Goal: Transaction & Acquisition: Purchase product/service

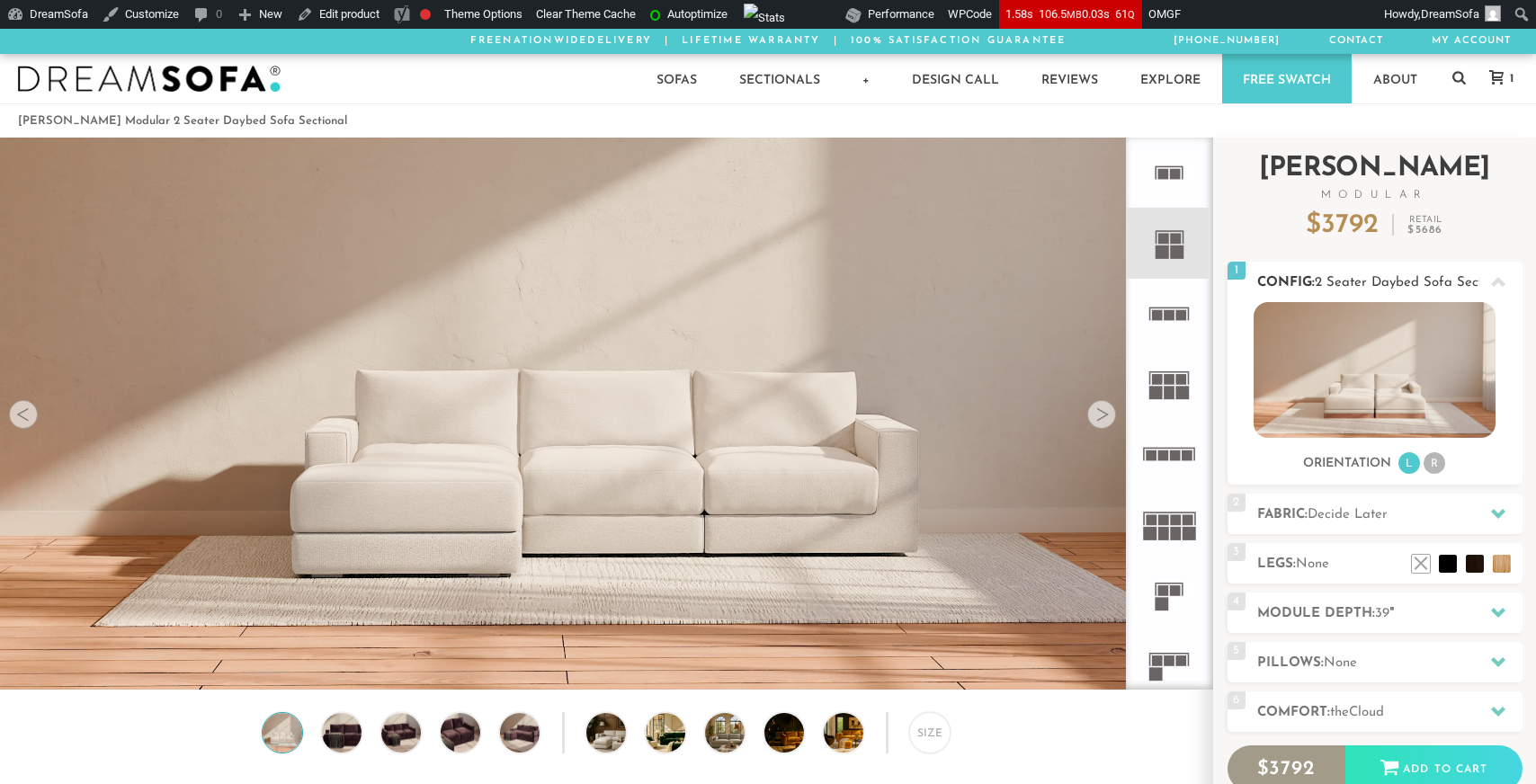
scroll to position [1, 1]
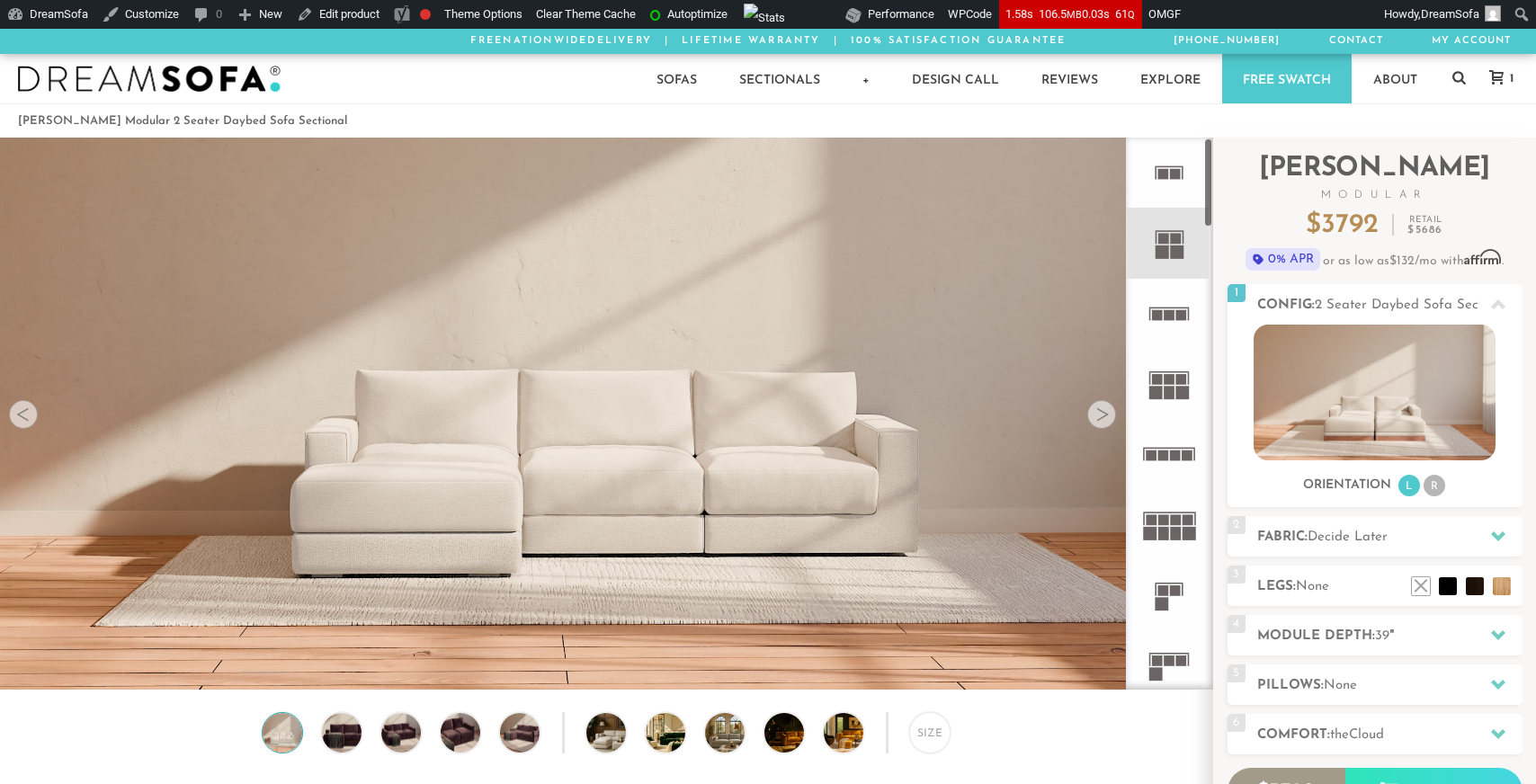
click at [1171, 409] on icon at bounding box center [1169, 384] width 70 height 70
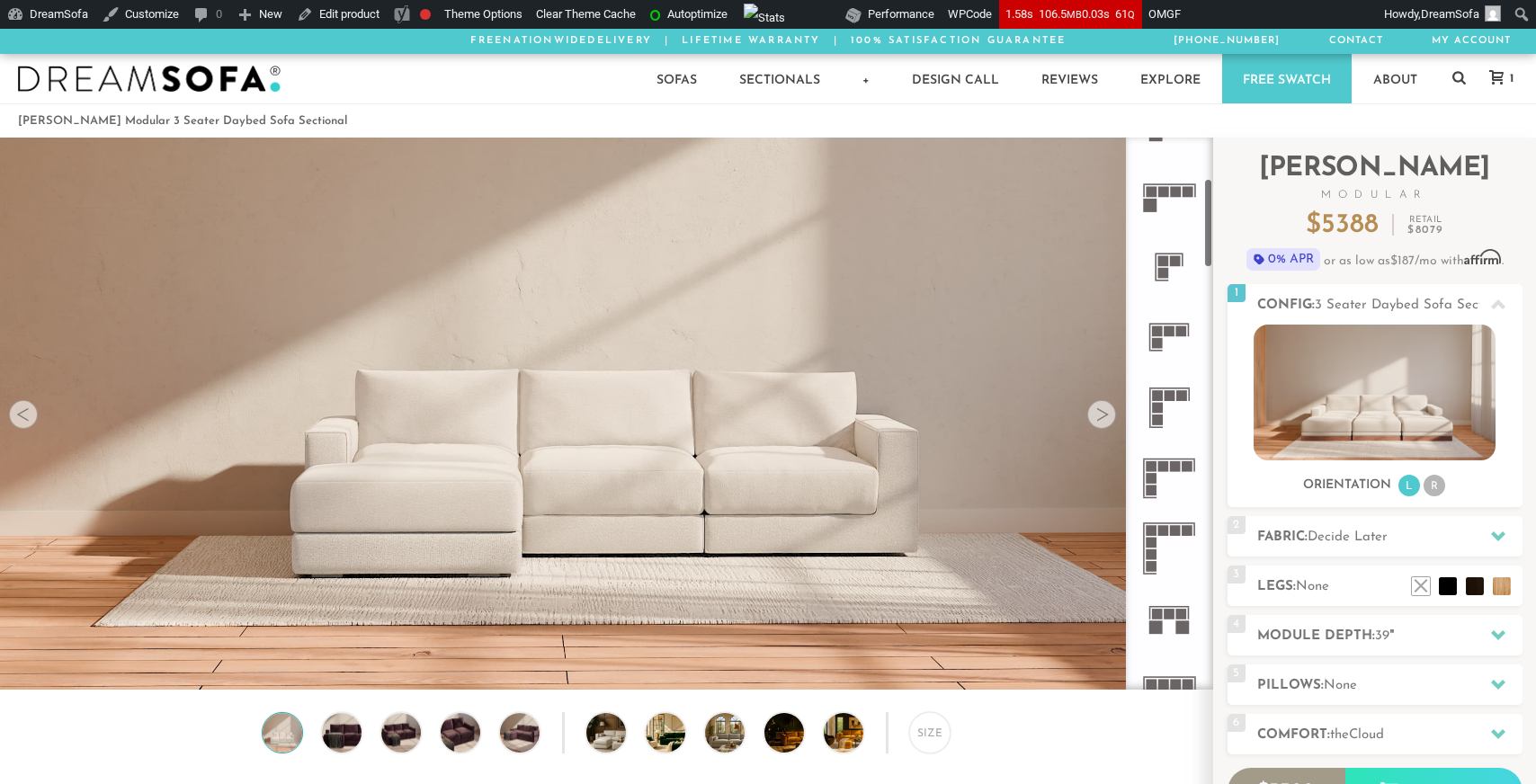
scroll to position [575, 0]
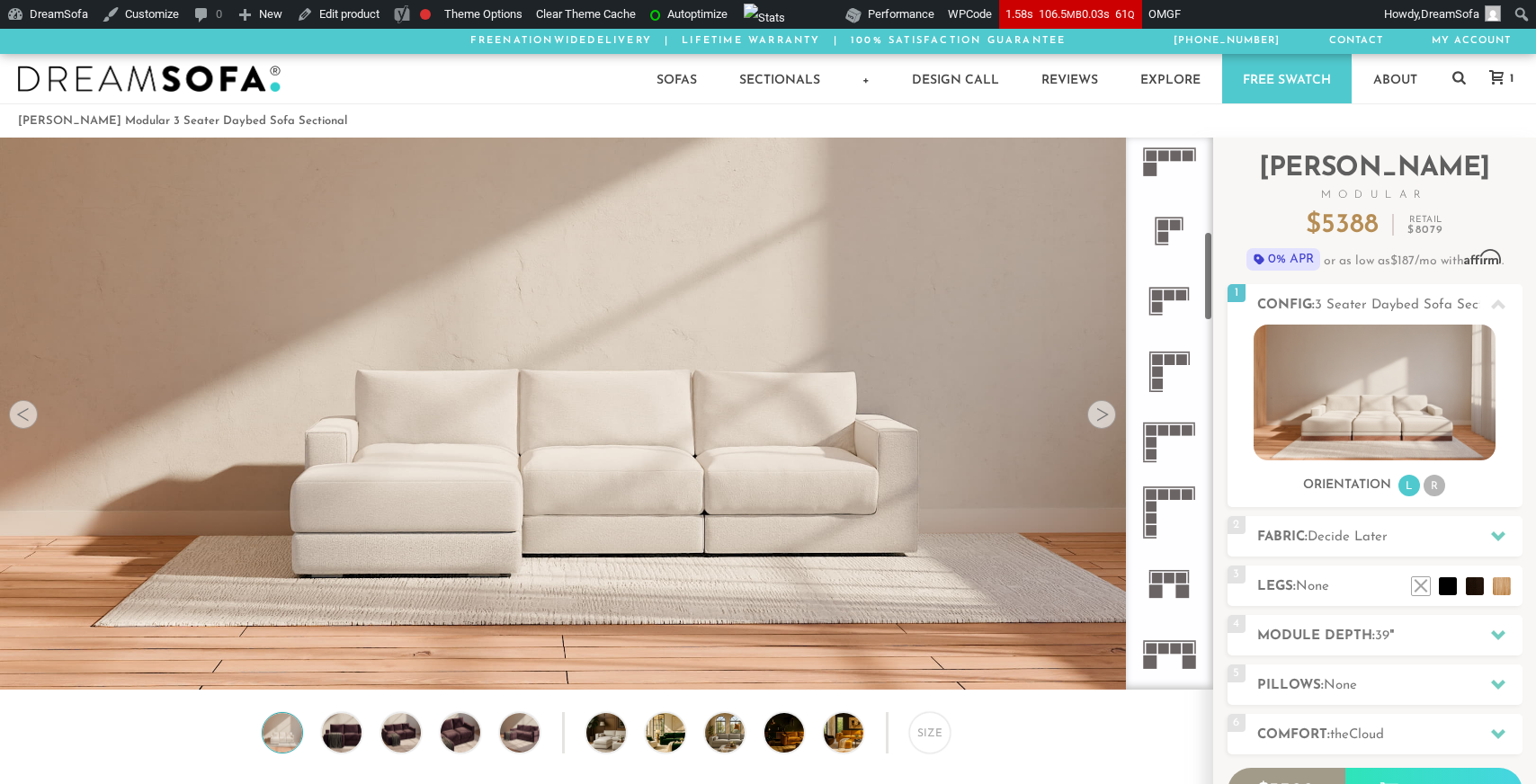
click at [1188, 430] on rect at bounding box center [1189, 431] width 11 height 11
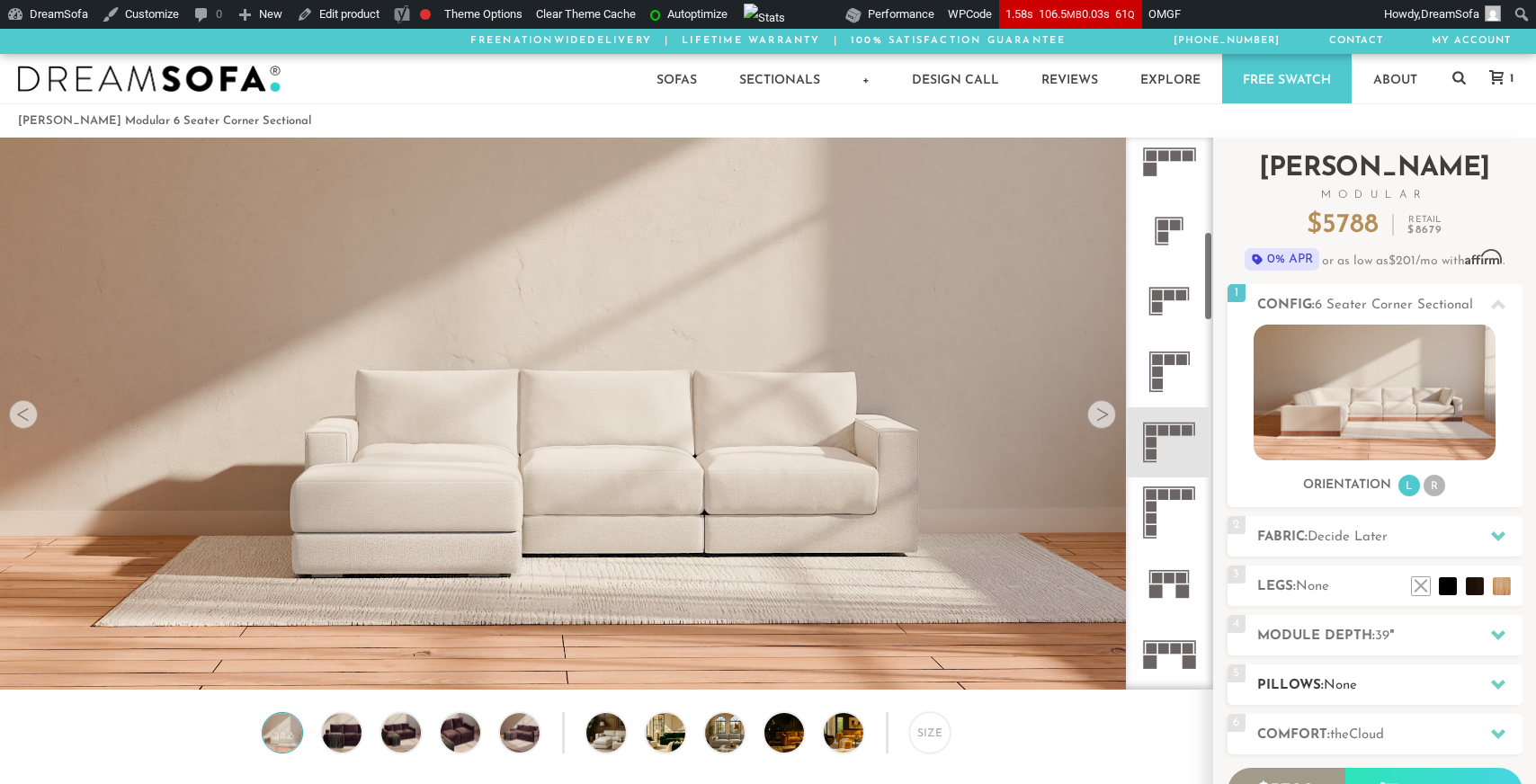
click at [1318, 685] on h2 "Pillows: None" at bounding box center [1389, 685] width 265 height 20
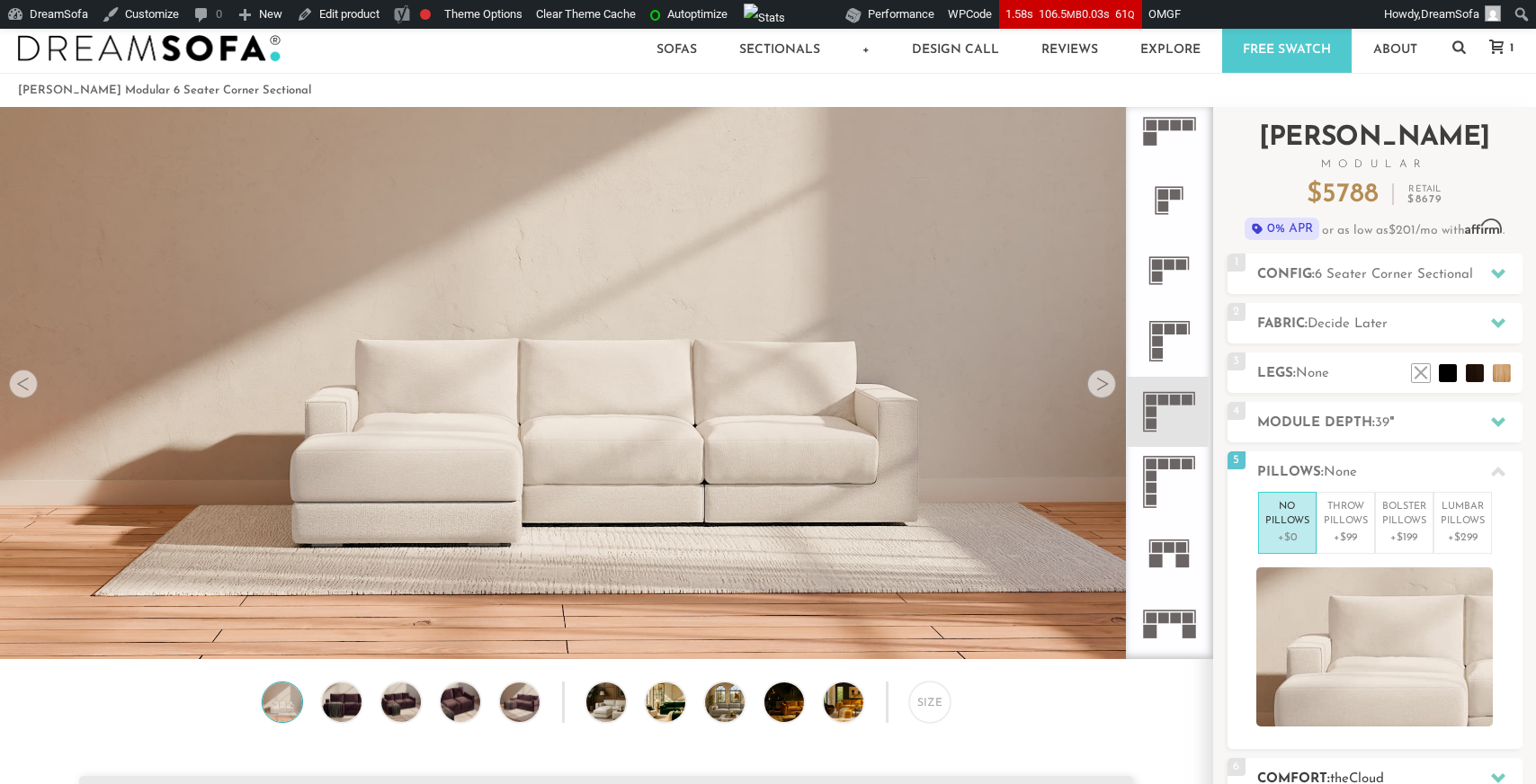
scroll to position [9, 0]
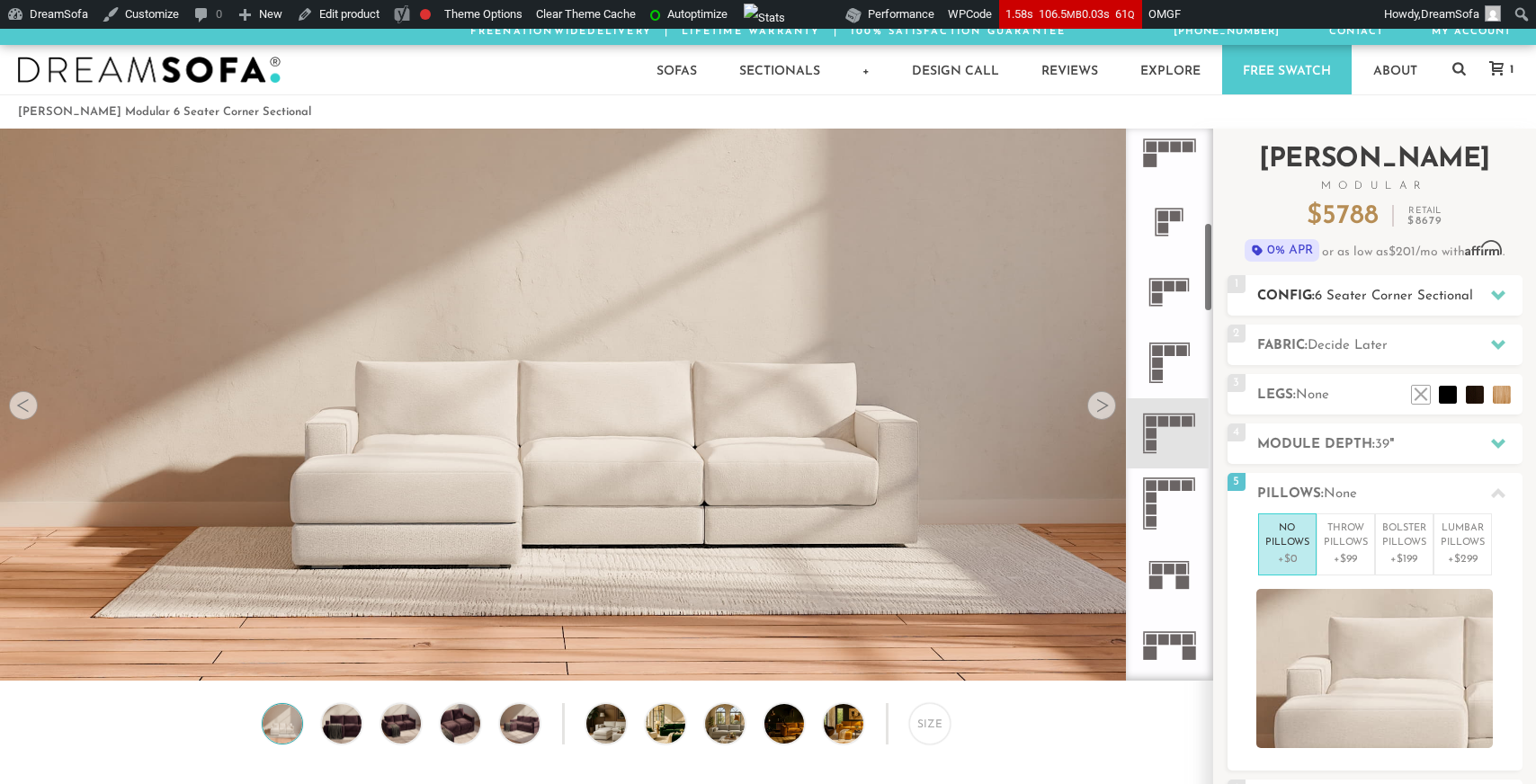
click at [1348, 306] on div "1 Config: 6 Seater Corner Sectional R" at bounding box center [1374, 296] width 295 height 41
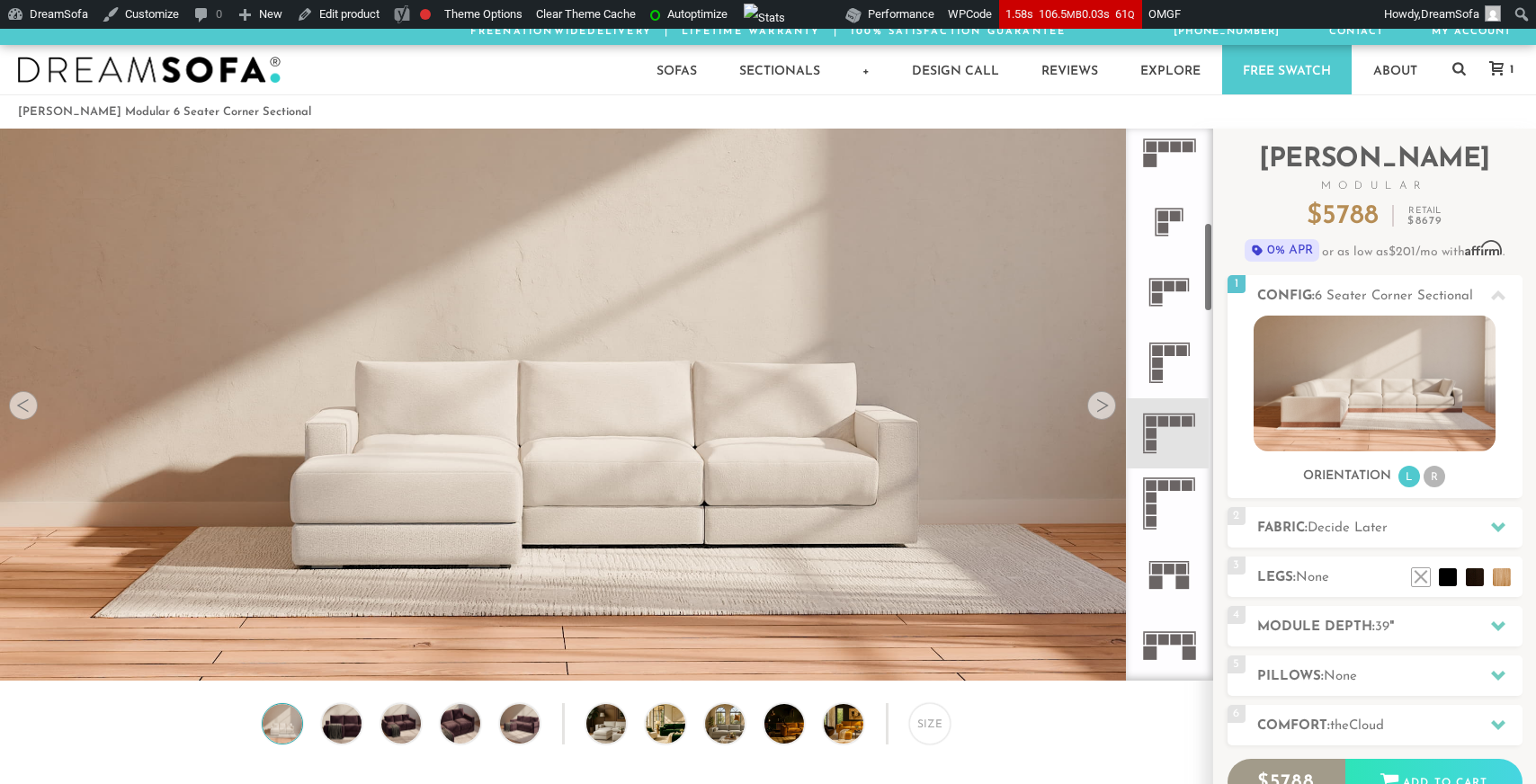
click at [1149, 302] on rect at bounding box center [1150, 293] width 2 height 27
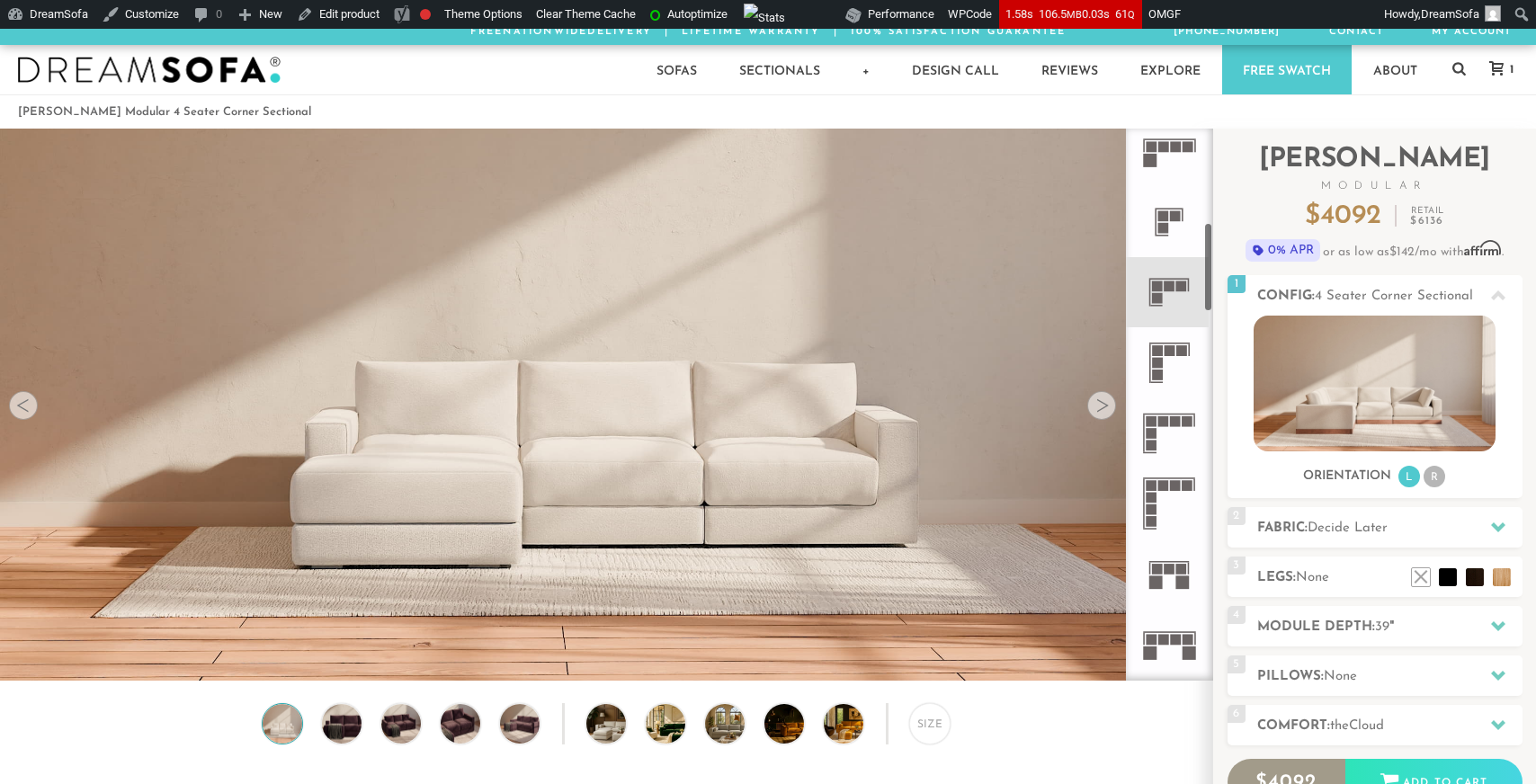
click at [1168, 361] on icon at bounding box center [1169, 362] width 70 height 70
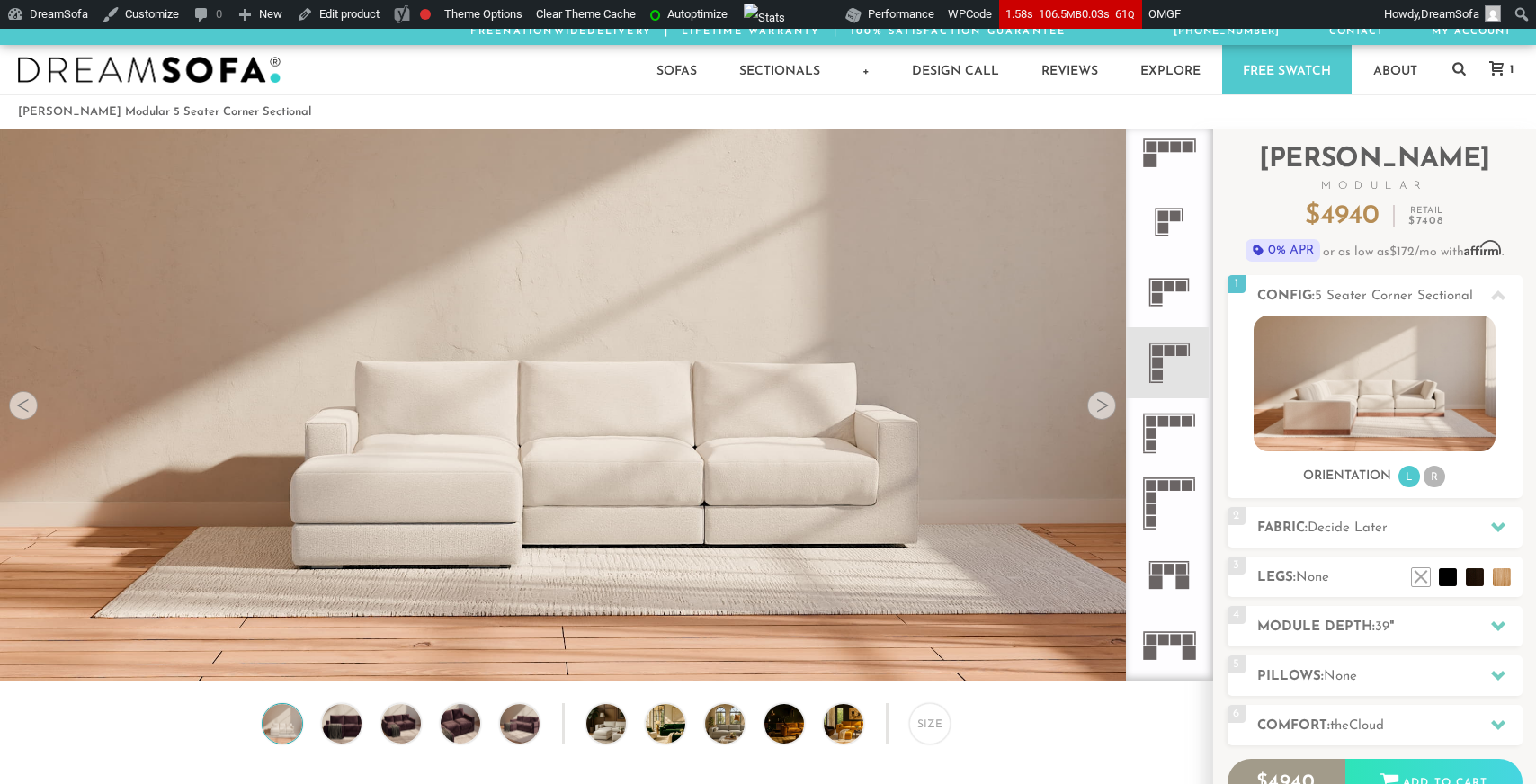
click at [1163, 428] on icon at bounding box center [1169, 433] width 70 height 70
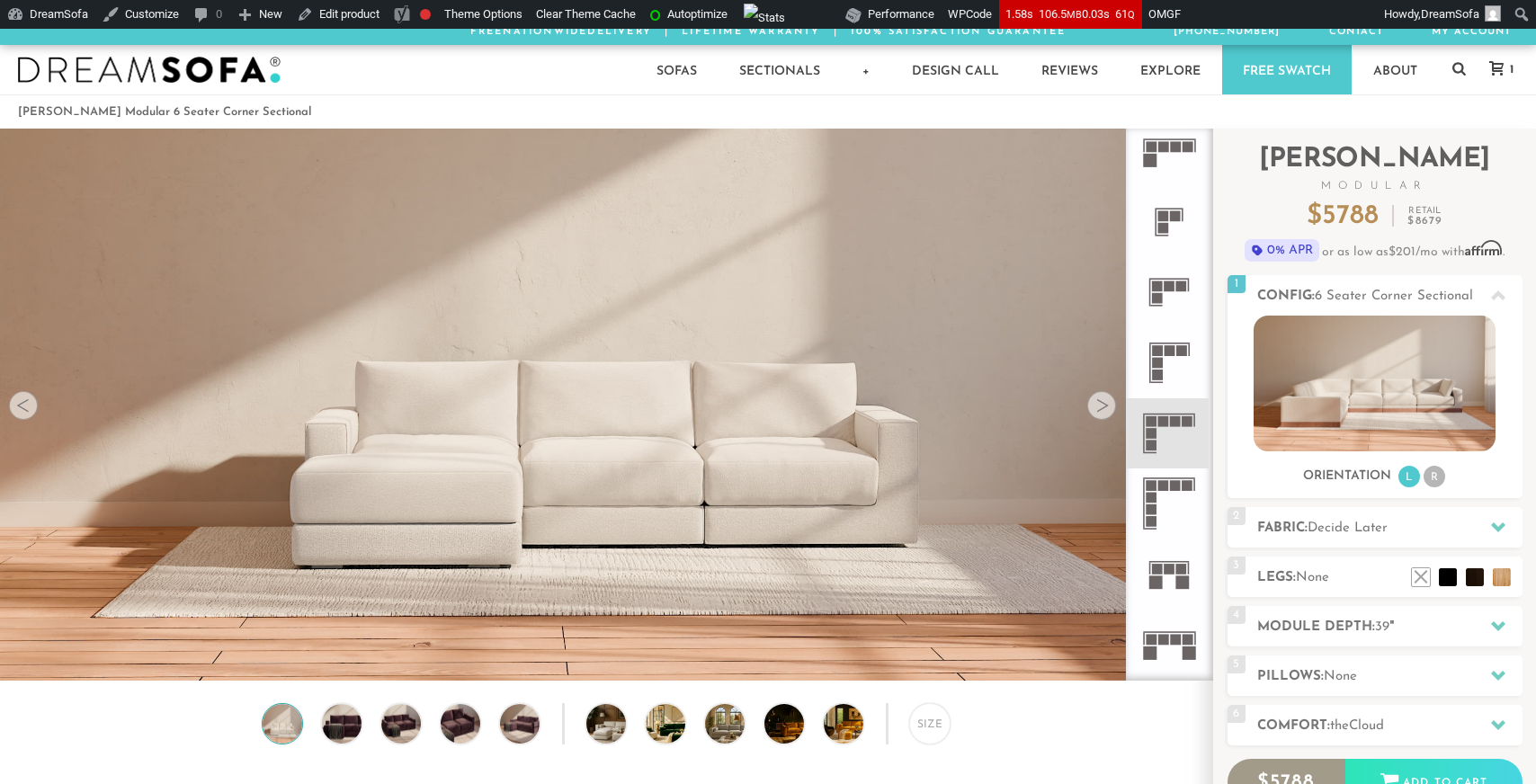
click at [1163, 490] on rect at bounding box center [1164, 486] width 11 height 11
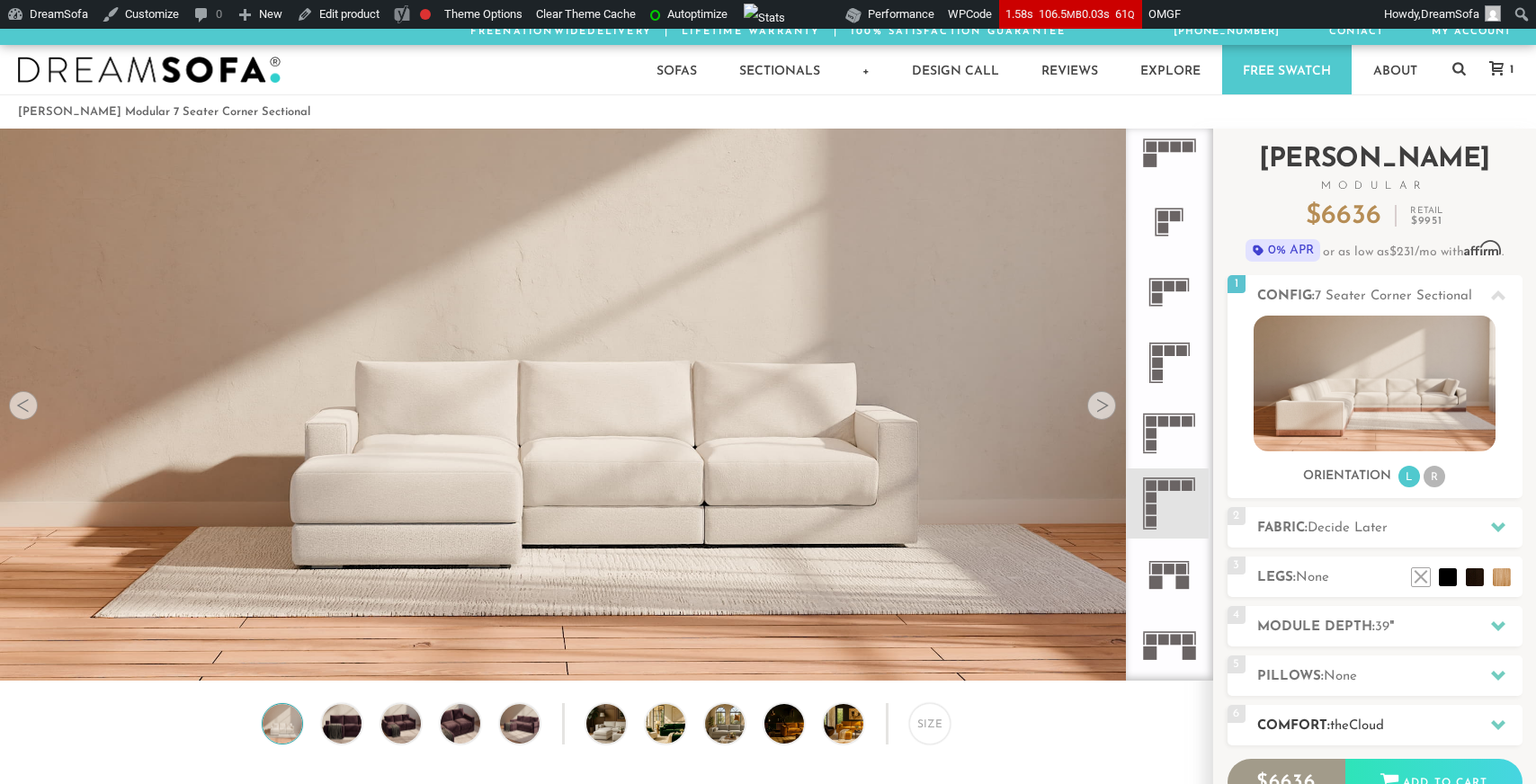
click at [1380, 730] on span "Cloud" at bounding box center [1367, 726] width 35 height 14
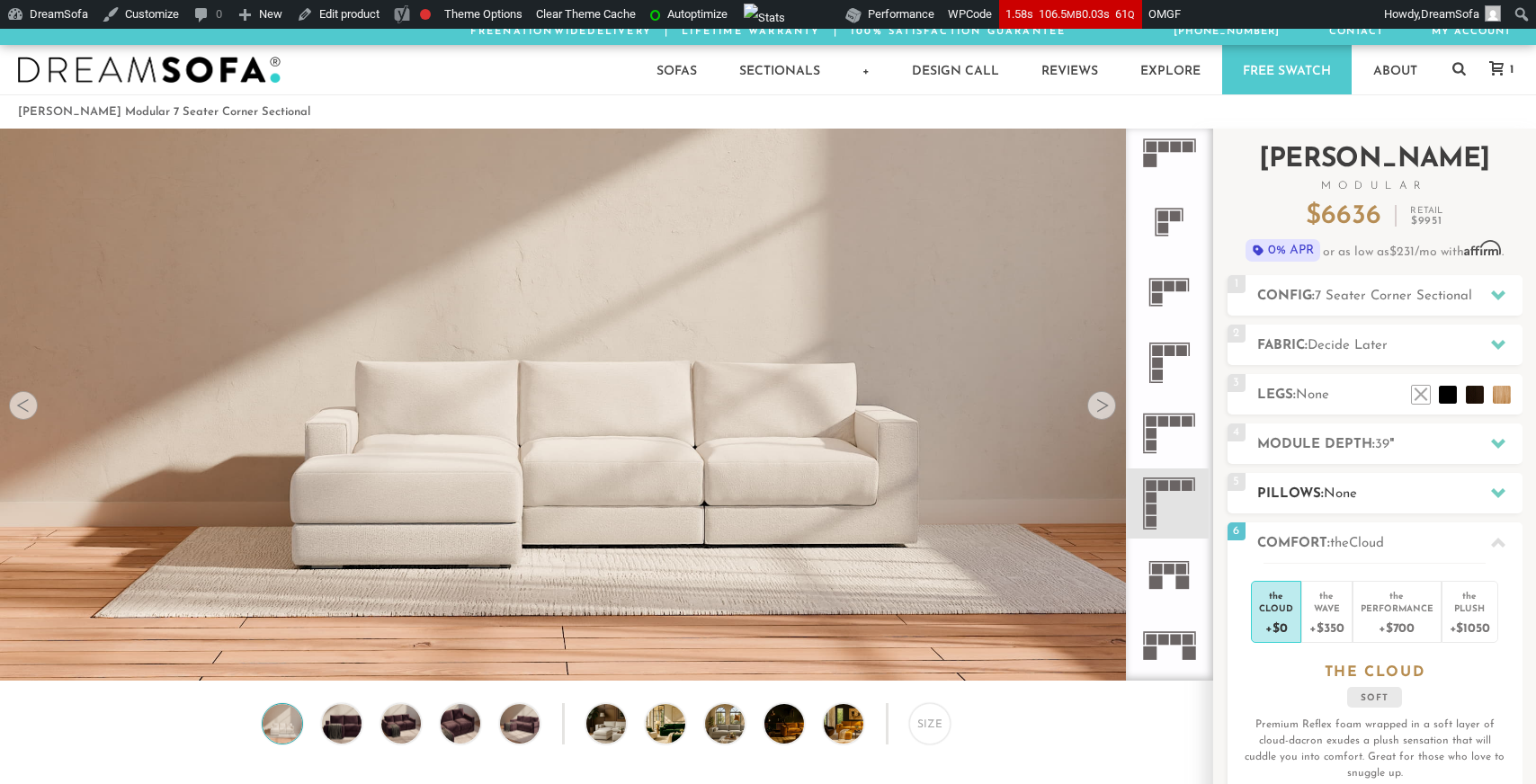
click at [1382, 501] on h2 "Pillows: None" at bounding box center [1389, 494] width 265 height 20
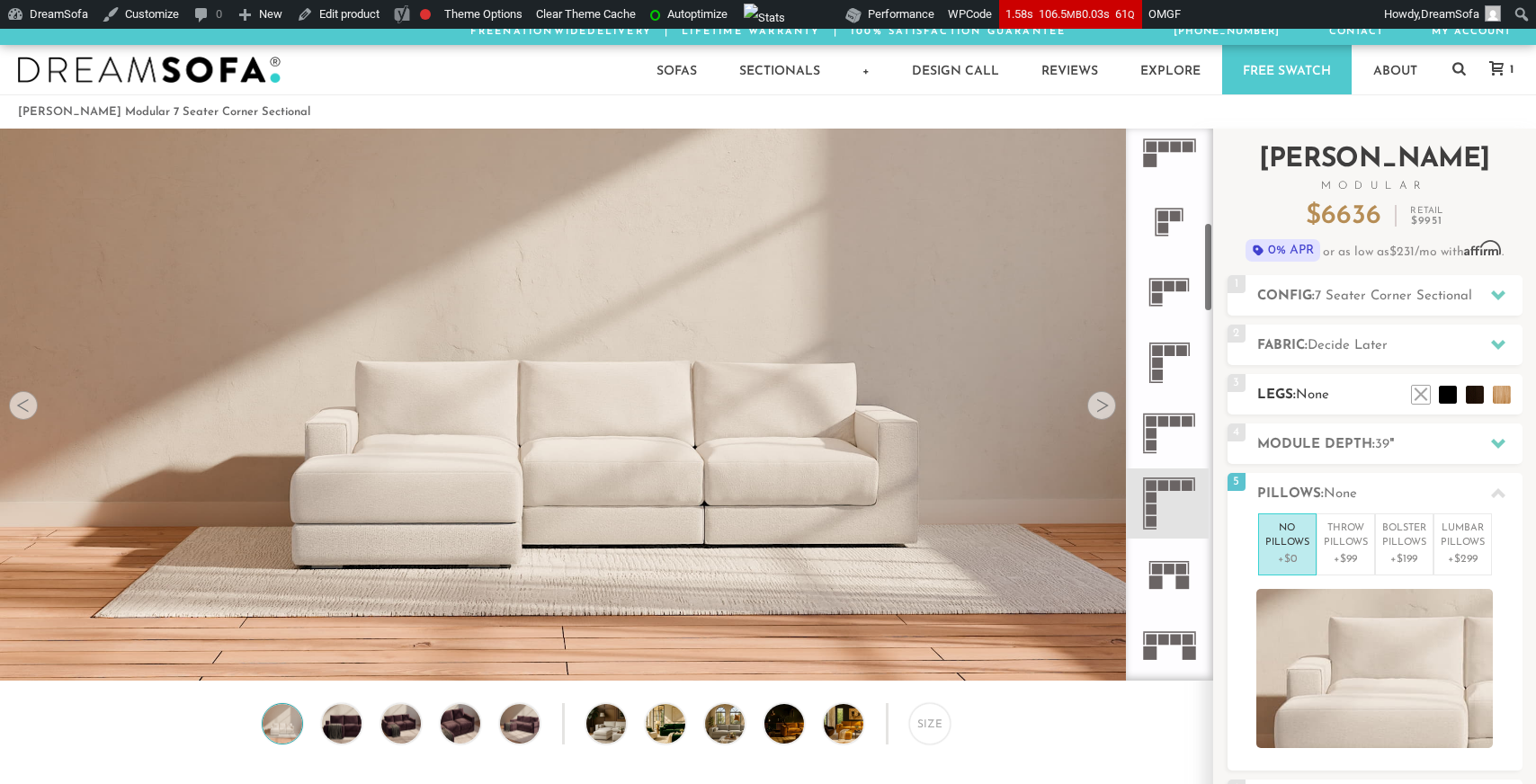
click at [1366, 394] on h2 "Legs: None" at bounding box center [1389, 395] width 265 height 20
click at [1375, 355] on h2 "Fabric: Decide Later" at bounding box center [1389, 345] width 265 height 20
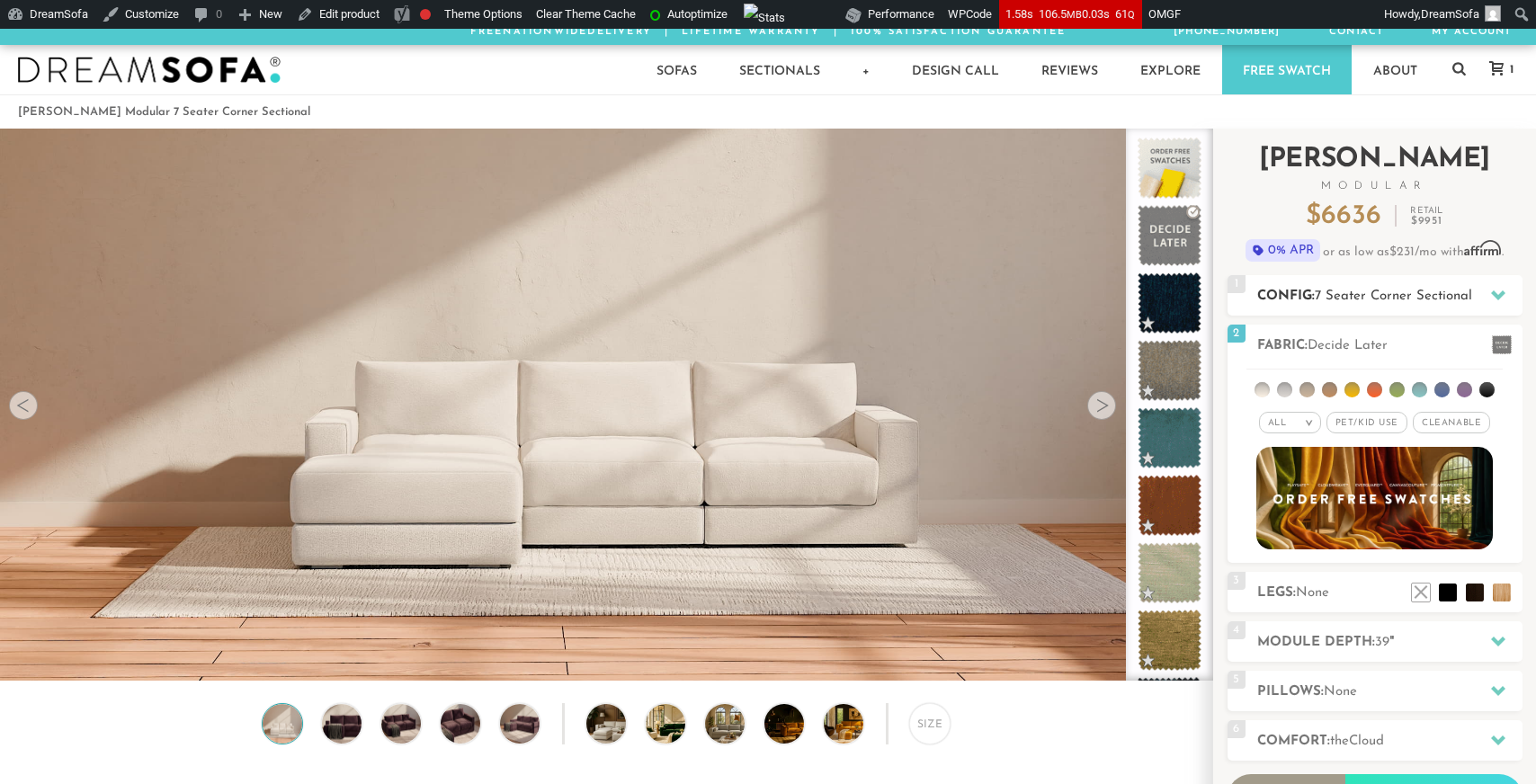
click at [1408, 298] on span "7 Seater Corner Sectional" at bounding box center [1394, 296] width 157 height 14
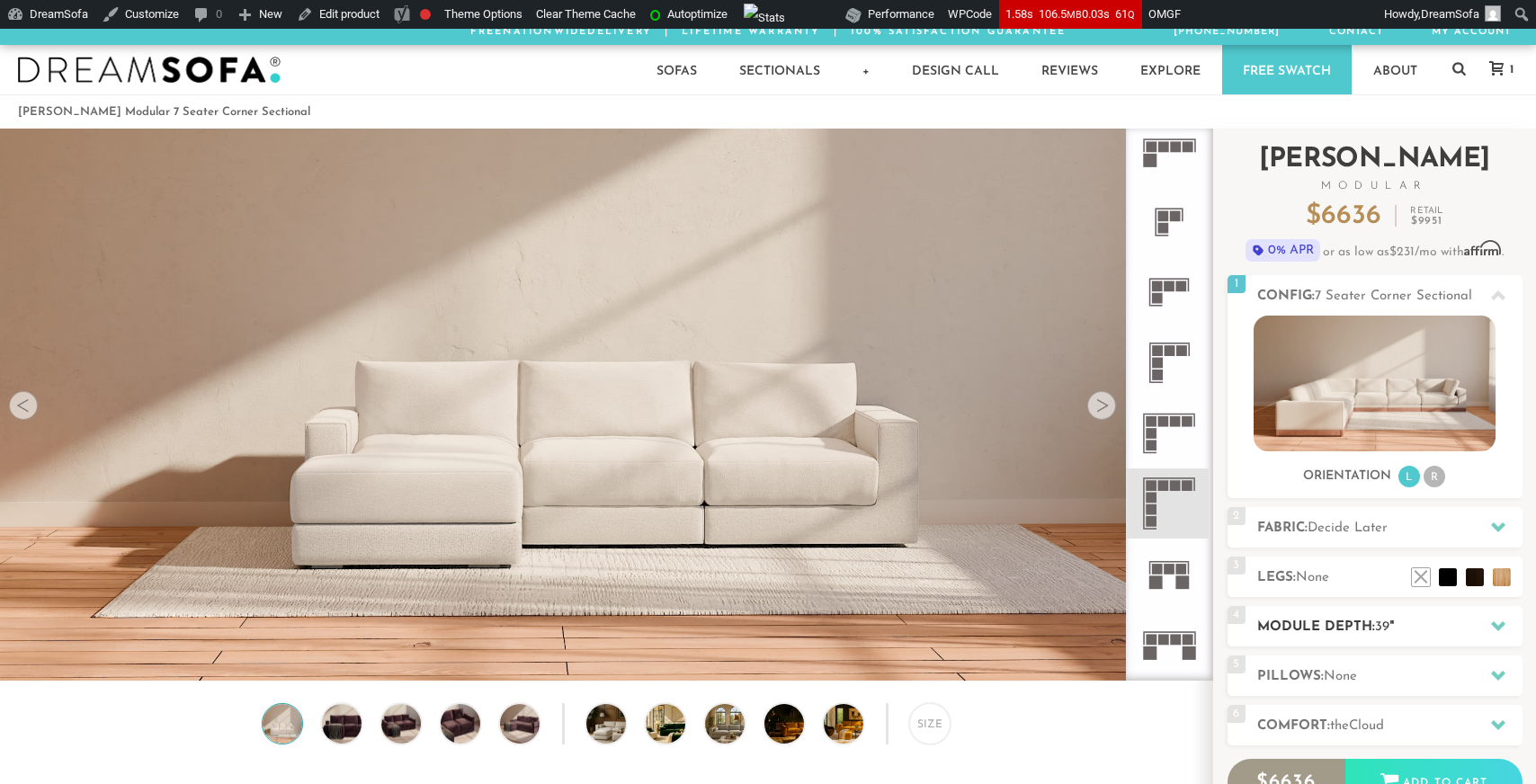
click at [1385, 622] on span "39" at bounding box center [1383, 627] width 15 height 14
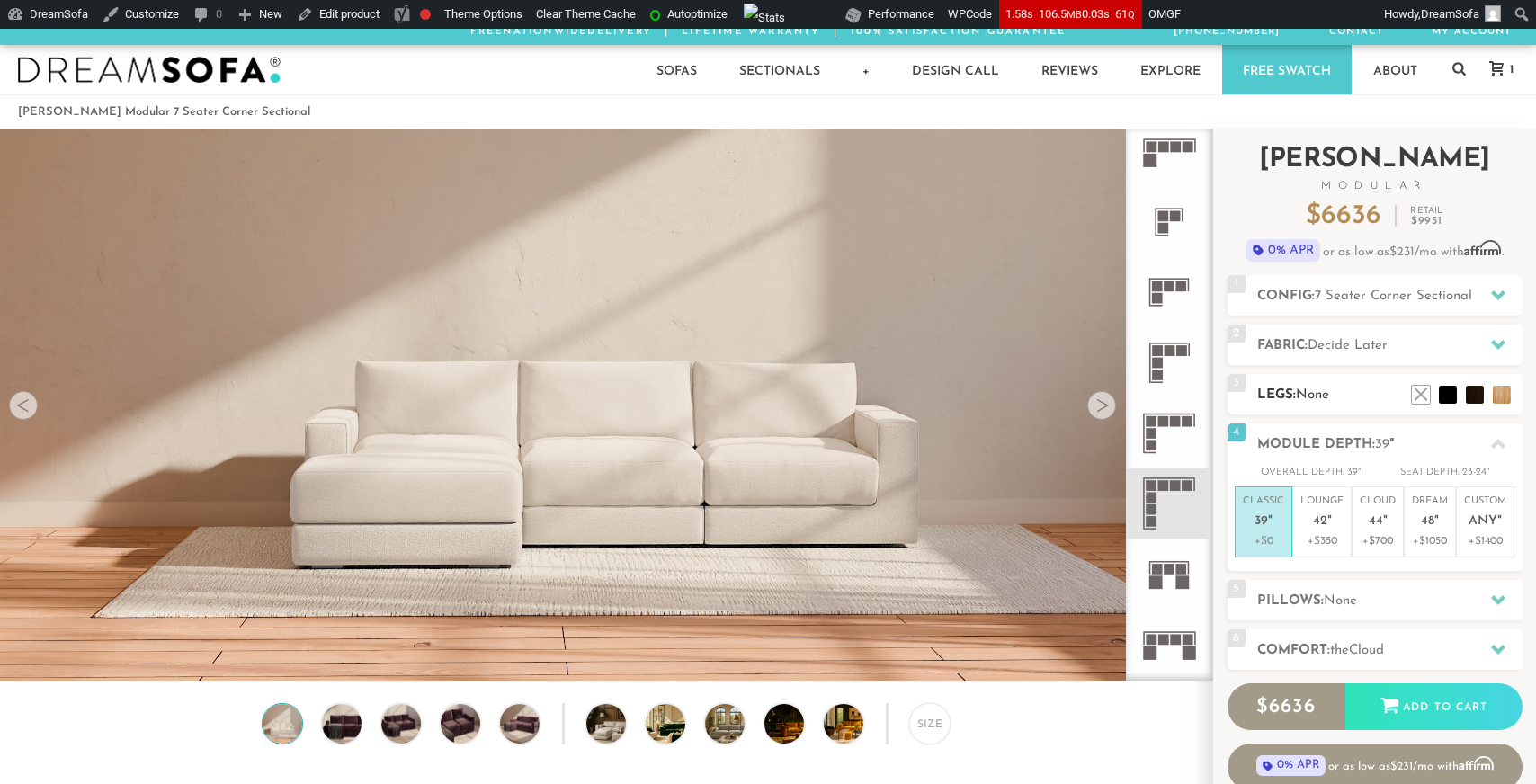
click at [1350, 394] on h2 "Legs: None" at bounding box center [1389, 395] width 265 height 20
click at [1406, 287] on h2 "Config: 7 Seater Corner Sectional" at bounding box center [1389, 296] width 265 height 20
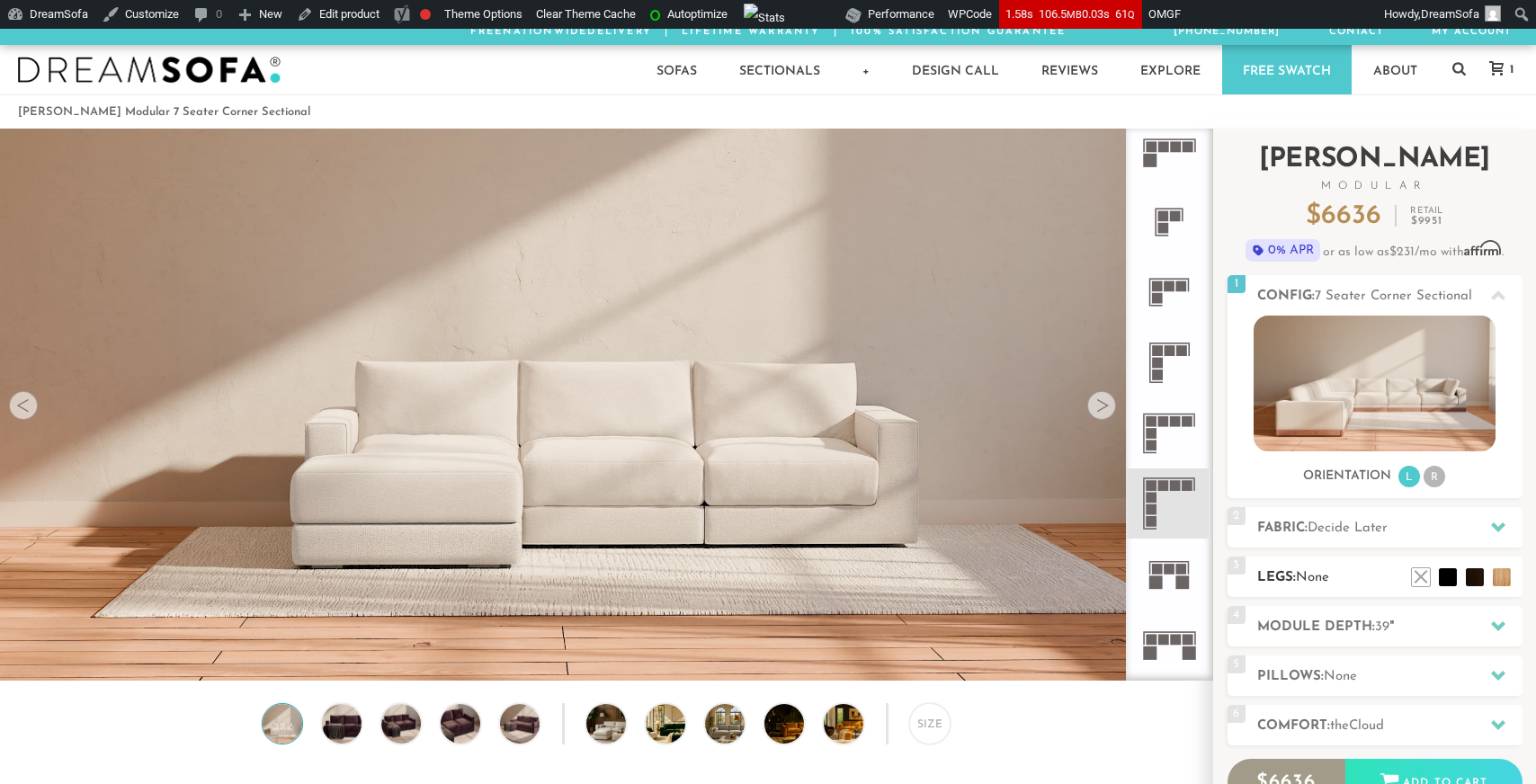
click at [1353, 574] on h2 "Legs: None" at bounding box center [1389, 577] width 265 height 20
click at [1456, 575] on li at bounding box center [1448, 550] width 72 height 72
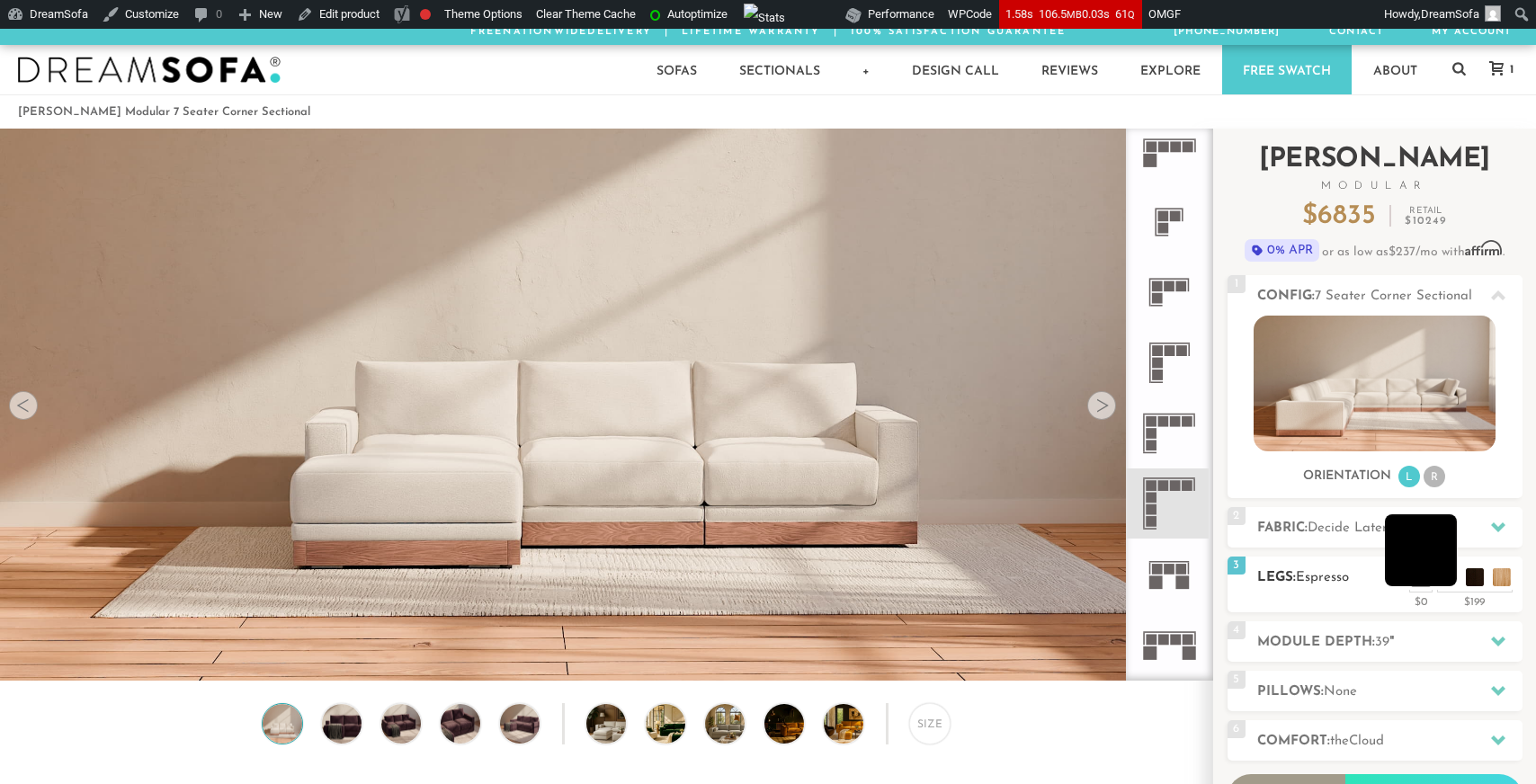
click at [1449, 582] on li at bounding box center [1421, 550] width 72 height 72
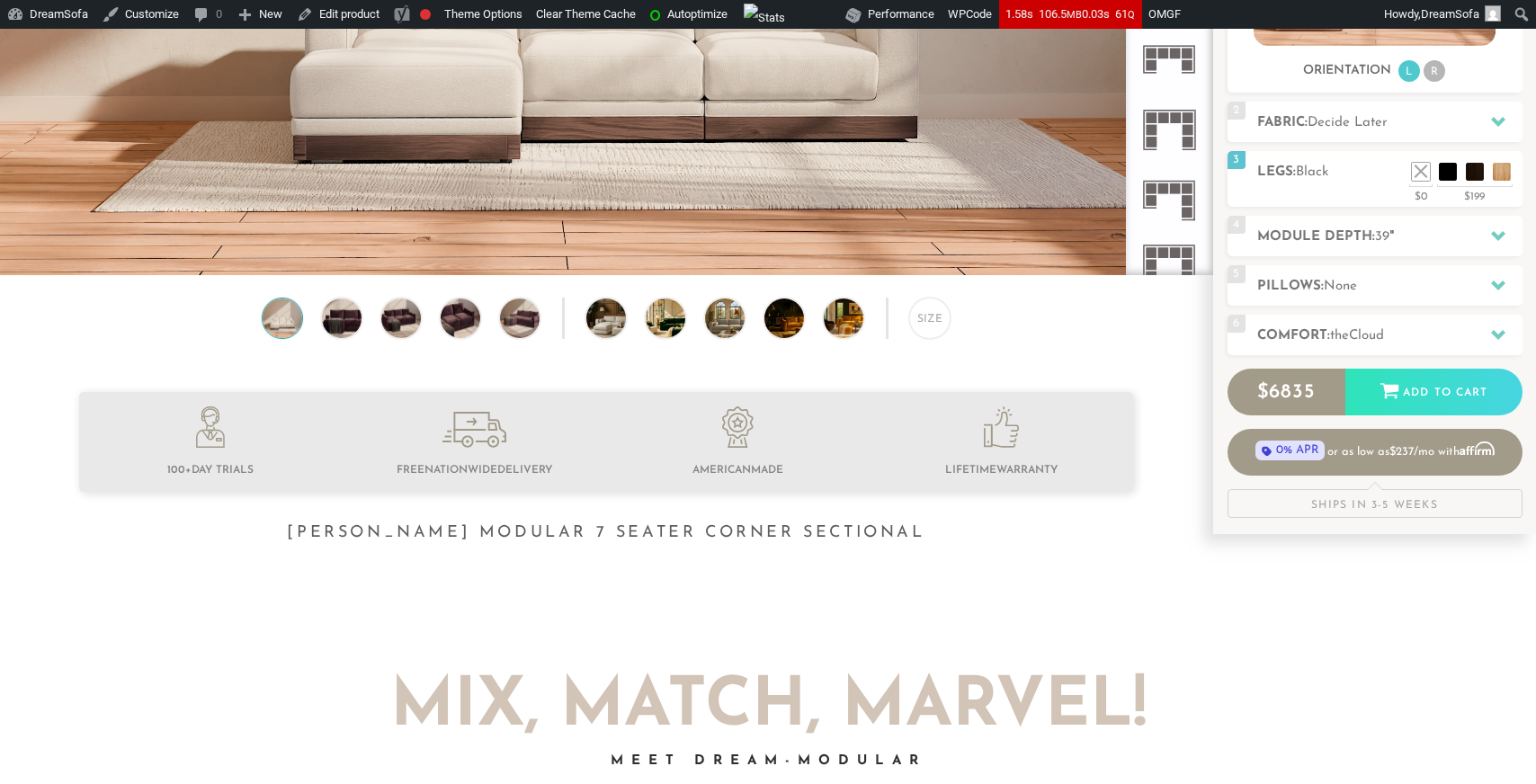
scroll to position [502, 0]
